Goal: Information Seeking & Learning: Learn about a topic

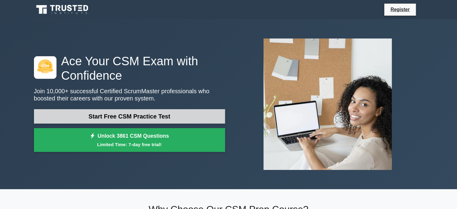
click at [129, 117] on link "Start Free CSM Practice Test" at bounding box center [129, 116] width 191 height 14
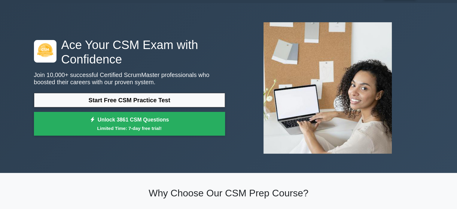
scroll to position [18, 0]
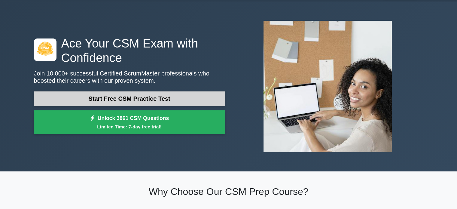
click at [136, 103] on link "Start Free CSM Practice Test" at bounding box center [129, 98] width 191 height 14
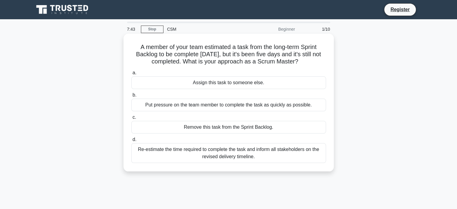
click at [193, 125] on div "Remove this task from the Sprint Backlog." at bounding box center [228, 127] width 195 height 13
click at [131, 119] on input "c. Remove this task from the Sprint Backlog." at bounding box center [131, 117] width 0 height 4
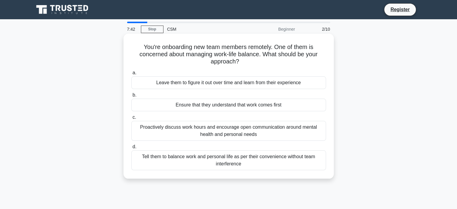
scroll to position [17, 0]
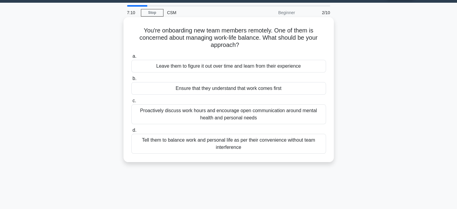
click at [217, 141] on div "Tell them to balance work and personal life as per their convenience without te…" at bounding box center [228, 144] width 195 height 20
click at [131, 132] on input "d. Tell them to balance work and personal life as per their convenience without…" at bounding box center [131, 130] width 0 height 4
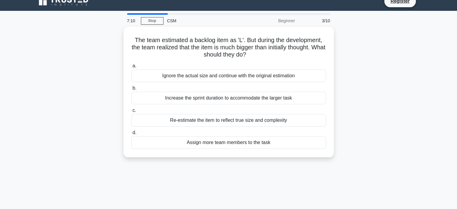
scroll to position [0, 0]
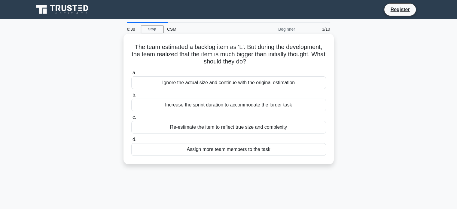
click at [196, 103] on div "Increase the sprint duration to accommodate the larger task" at bounding box center [228, 105] width 195 height 13
click at [131, 97] on input "b. Increase the sprint duration to accommodate the larger task" at bounding box center [131, 95] width 0 height 4
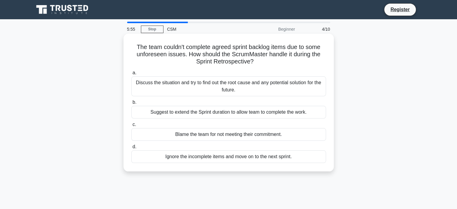
click at [200, 91] on div "Discuss the situation and try to find out the root cause and any potential solu…" at bounding box center [228, 86] width 195 height 20
click at [131, 75] on input "a. Discuss the situation and try to find out the root cause and any potential s…" at bounding box center [131, 73] width 0 height 4
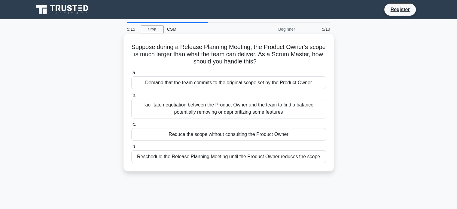
click at [216, 104] on div "Facilitate negotiation between the Product Owner and the team to find a balance…" at bounding box center [228, 109] width 195 height 20
click at [131, 97] on input "b. Facilitate negotiation between the Product Owner and the team to find a bala…" at bounding box center [131, 95] width 0 height 4
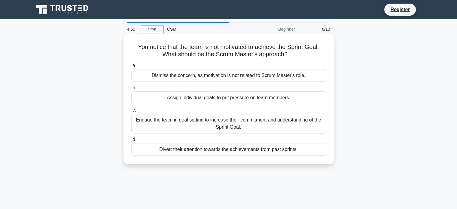
click at [217, 119] on div "Engage the team in goal setting to increase their commitment and understanding …" at bounding box center [228, 124] width 195 height 20
click at [131, 112] on input "c. Engage the team in goal setting to increase their commitment and understandi…" at bounding box center [131, 110] width 0 height 4
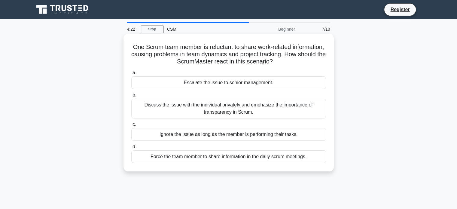
click at [216, 112] on div "Discuss the issue with the individual privately and emphasize the importance of…" at bounding box center [228, 109] width 195 height 20
click at [131, 97] on input "b. Discuss the issue with the individual privately and emphasize the importance…" at bounding box center [131, 95] width 0 height 4
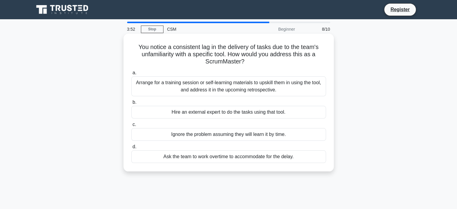
click at [231, 87] on div "Arrange for a training session or self-learning materials to upskill them in us…" at bounding box center [228, 86] width 195 height 20
click at [131, 75] on input "a. Arrange for a training session or self-learning materials to upskill them in…" at bounding box center [131, 73] width 0 height 4
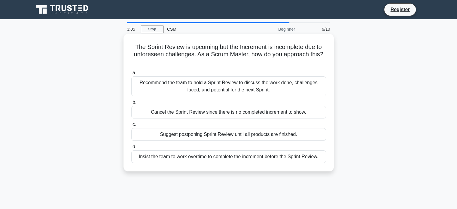
click at [224, 84] on div "Recommend the team to hold a Sprint Review to discuss the work done, challenges…" at bounding box center [228, 86] width 195 height 20
click at [131, 75] on input "a. Recommend the team to hold a Sprint Review to discuss the work done, challen…" at bounding box center [131, 73] width 0 height 4
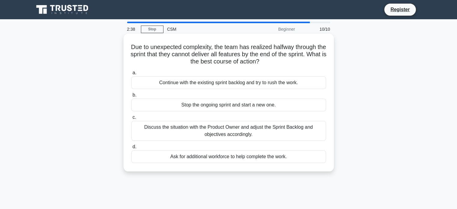
click at [226, 126] on div "Discuss the situation with the Product Owner and adjust the Sprint Backlog and …" at bounding box center [228, 131] width 195 height 20
click at [131, 119] on input "c. Discuss the situation with the Product Owner and adjust the Sprint Backlog a…" at bounding box center [131, 117] width 0 height 4
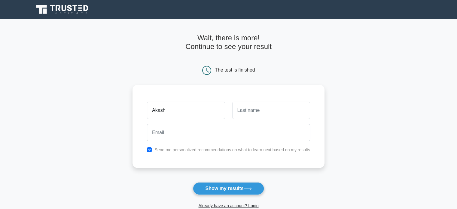
type input "Akash"
type input "Sathe"
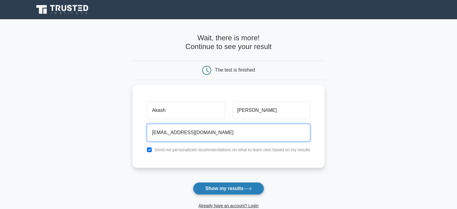
type input "akasathe122@gmail.com"
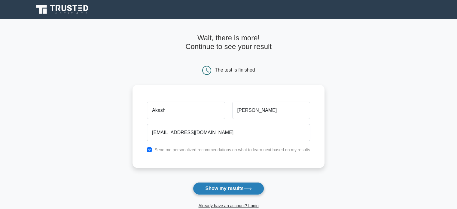
click at [244, 186] on button "Show my results" at bounding box center [228, 188] width 71 height 13
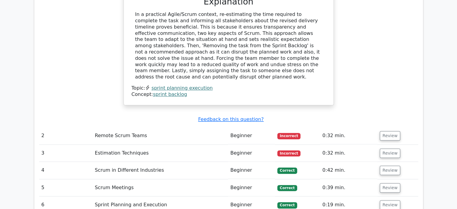
scroll to position [681, 0]
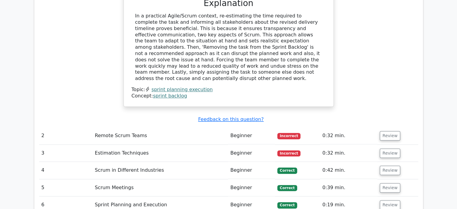
click at [121, 127] on td "Remote Scrum Teams" at bounding box center [161, 135] width 136 height 17
click at [395, 131] on button "Review" at bounding box center [390, 135] width 20 height 9
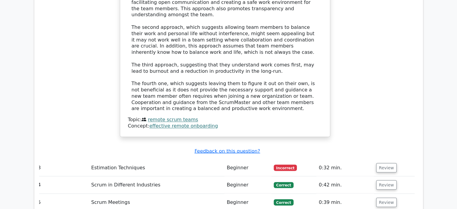
scroll to position [993, 0]
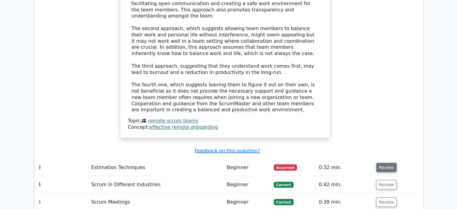
click at [384, 163] on button "Review" at bounding box center [386, 167] width 20 height 9
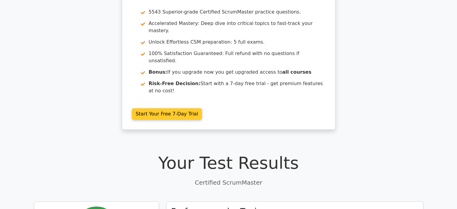
scroll to position [0, 0]
